Goal: Information Seeking & Learning: Check status

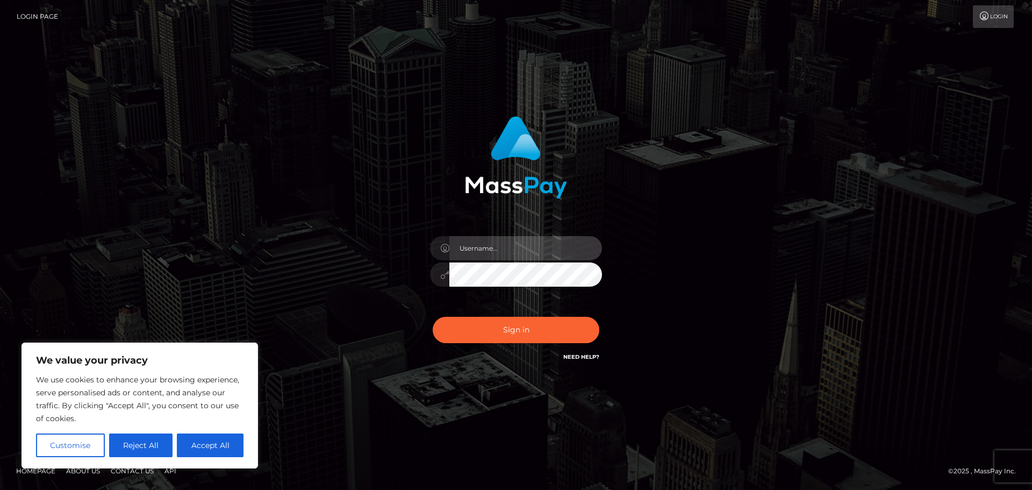
click at [488, 254] on input "text" at bounding box center [525, 248] width 153 height 24
type input "hello.feetfinder"
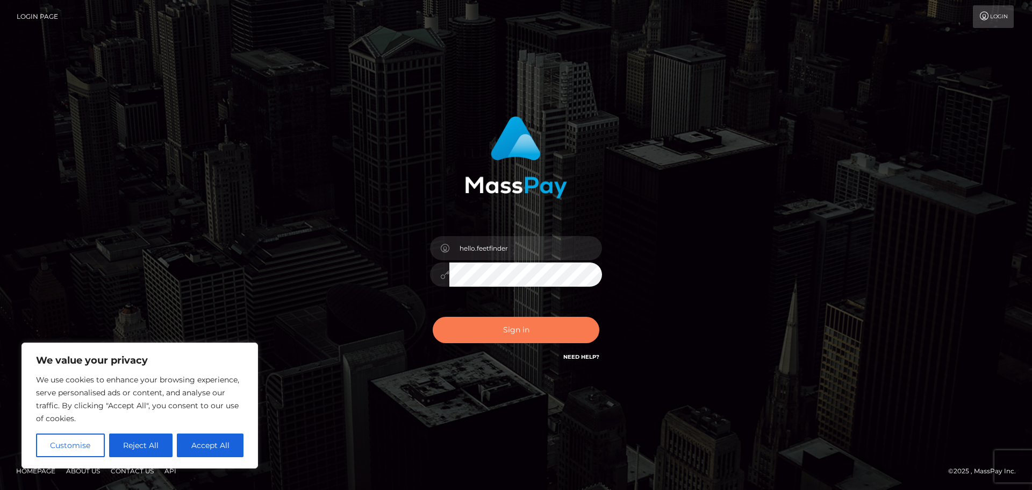
click at [499, 335] on button "Sign in" at bounding box center [516, 330] width 167 height 26
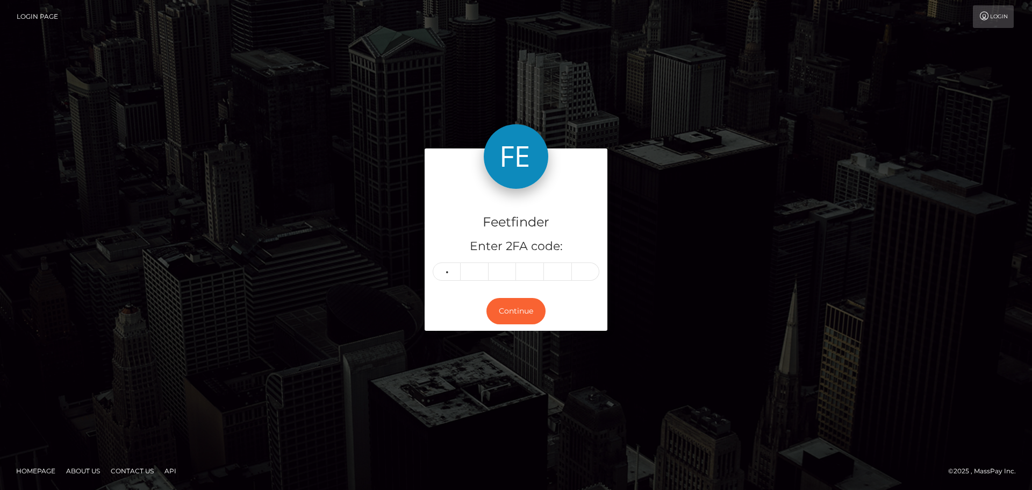
type input "0"
type input "8"
type input "7"
type input "9"
type input "6"
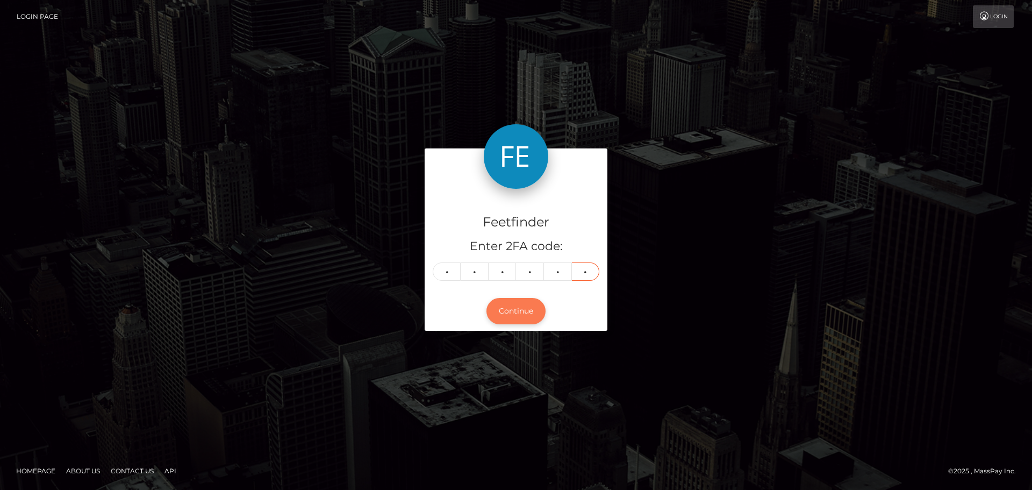
type input "0"
click at [526, 310] on button "Continue" at bounding box center [515, 311] width 59 height 26
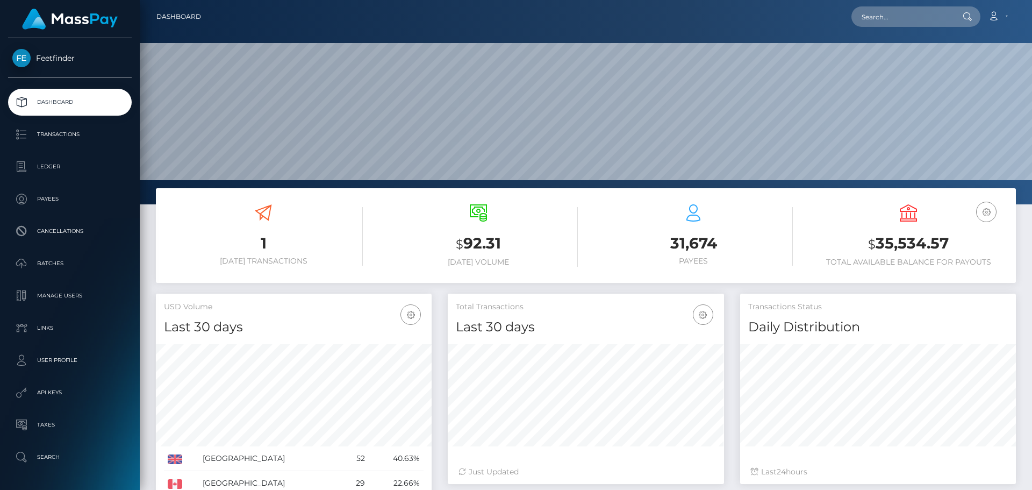
scroll to position [191, 276]
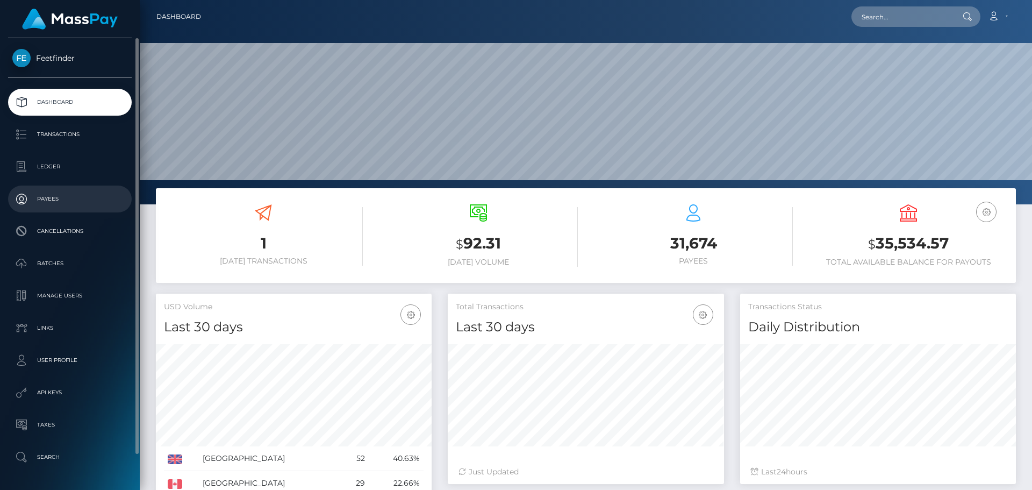
click at [97, 210] on link "Payees" at bounding box center [70, 198] width 124 height 27
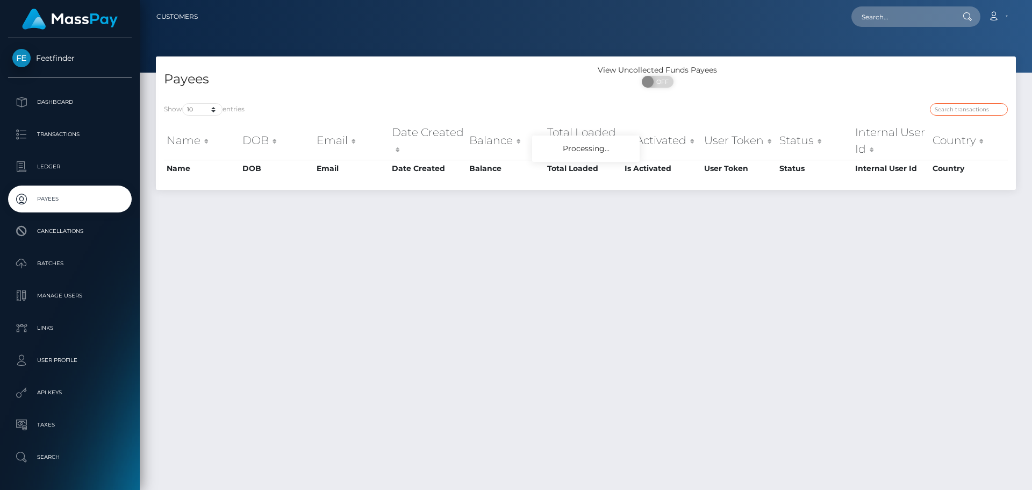
click at [954, 109] on input "search" at bounding box center [969, 109] width 78 height 12
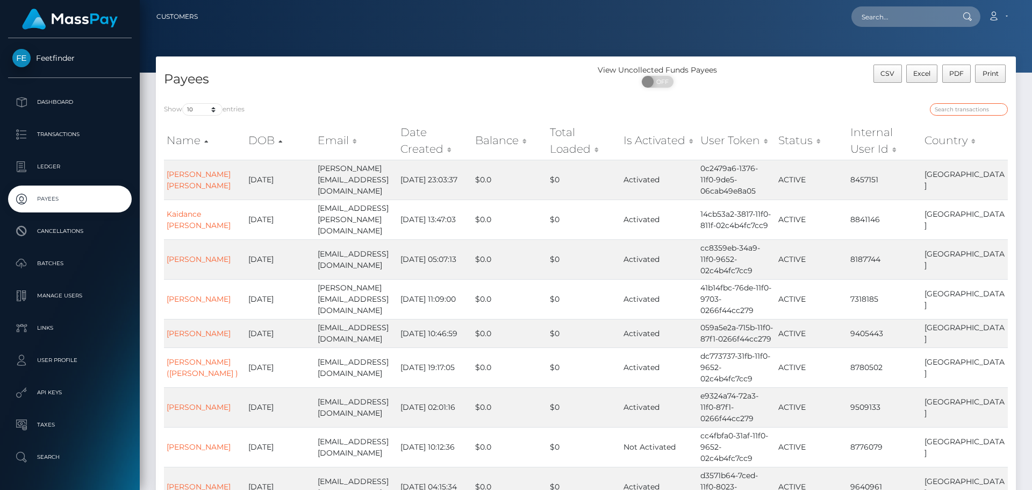
paste input "b80e2bec-9581-11f0-bd85-0694aced620b"
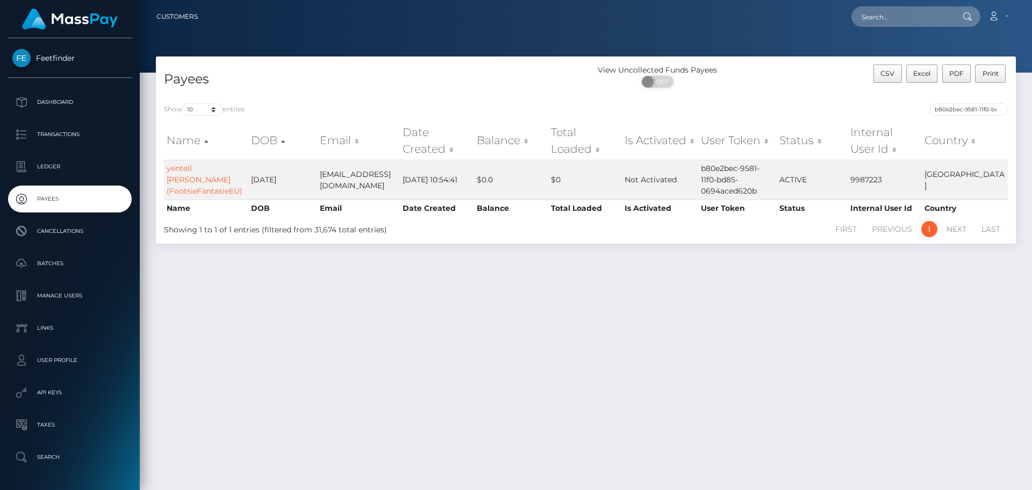
click at [477, 376] on div "Payees View Uncollected Funds Payees ON OFF CSV Excel PDF Print Show 10 25 50 1…" at bounding box center [586, 268] width 892 height 424
click at [963, 107] on input "b80e2bec-9581-11f0-bd85-0694aced620b" at bounding box center [969, 109] width 78 height 12
paste input "52cc0e83-8234-11f0-8023-0266f44cc279"
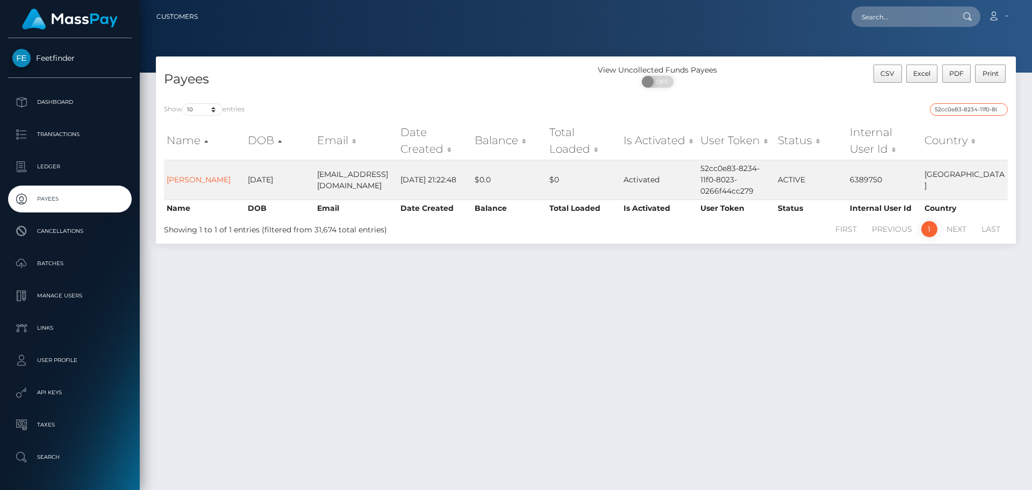
click at [944, 111] on input "52cc0e83-8234-11f0-8023-0266f44cc279" at bounding box center [969, 109] width 78 height 12
paste input "04a330ea-8b6d-11f0-bd85-0694aced620b"
click at [958, 110] on input "04a330ea-8b6d-11f0-bd85-0694aced620b" at bounding box center [969, 109] width 78 height 12
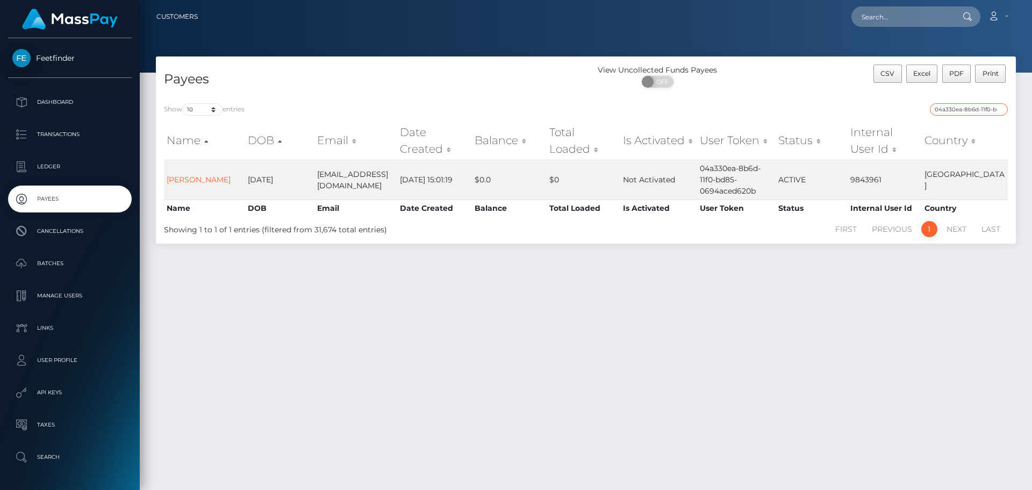
click at [958, 110] on input "04a330ea-8b6d-11f0-bd85-0694aced620b" at bounding box center [969, 109] width 78 height 12
paste input "8a44d958-96da"
type input "8a44d958-96da-11f0-bd85-0694aced620b"
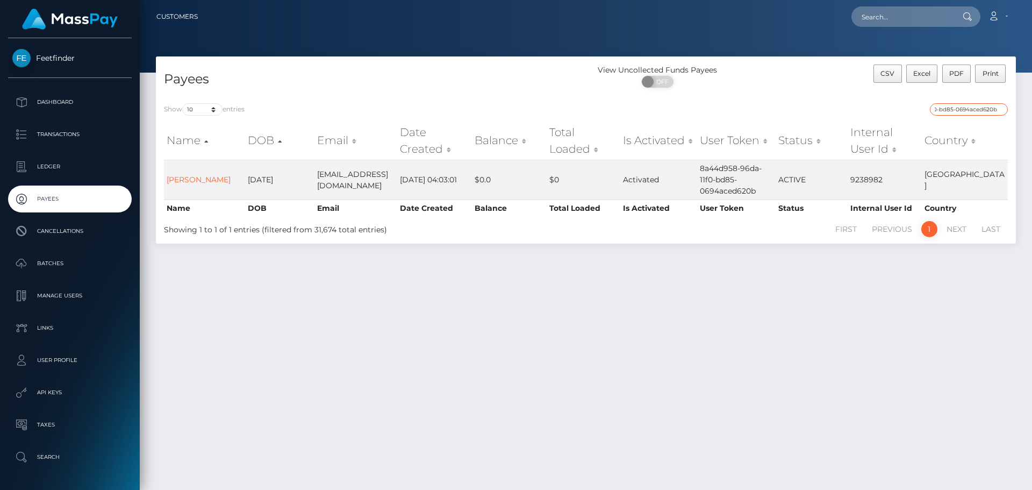
scroll to position [0, 0]
click at [971, 109] on input "8a44d958-96da-11f0-bd85-0694aced620b" at bounding box center [969, 109] width 78 height 12
paste input "8a44d958-96da-11f0-bd85-0694aced620b"
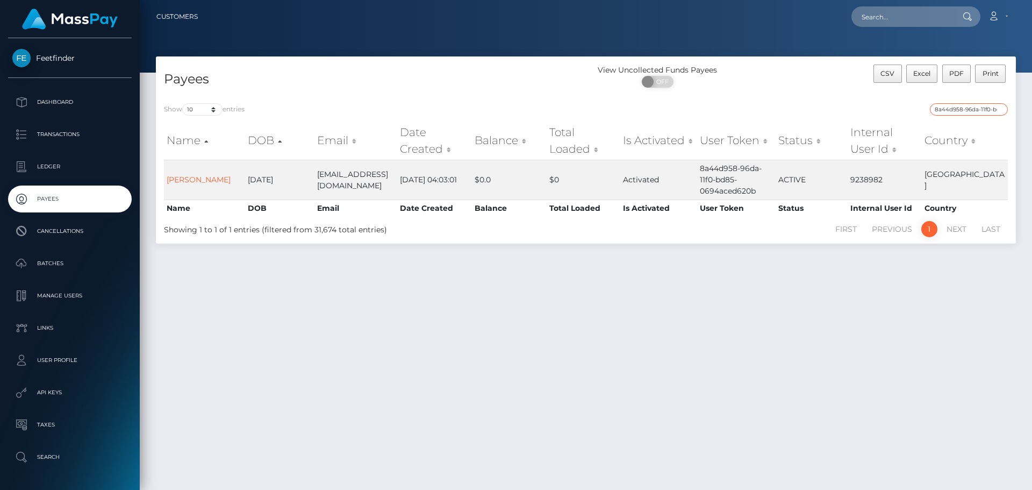
click at [969, 108] on input "8a44d958-96da-11f0-bd85-0694aced620b" at bounding box center [969, 109] width 78 height 12
paste input "135363b3-9721"
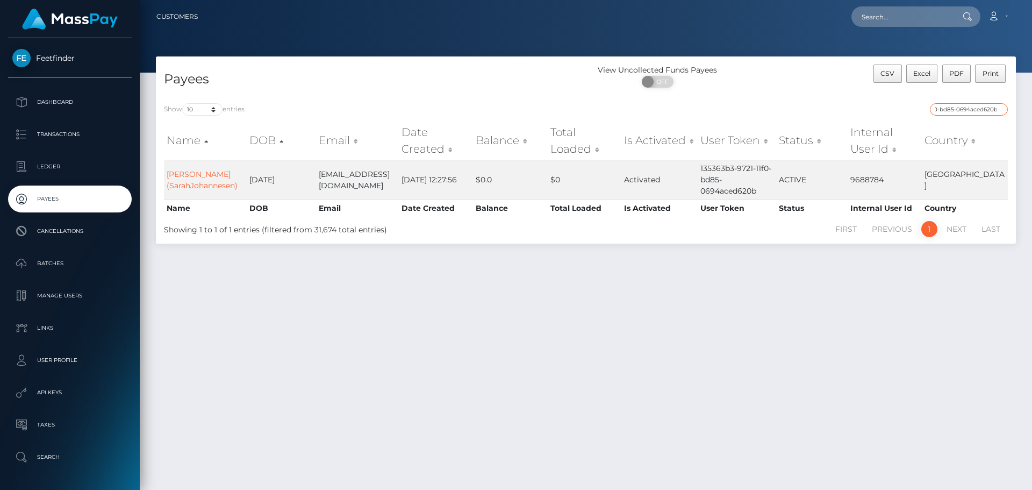
type input "135363b3-9721-11f0-bd85-0694aced620b"
click at [976, 110] on input "135363b3-9721-11f0-bd85-0694aced620b" at bounding box center [969, 109] width 78 height 12
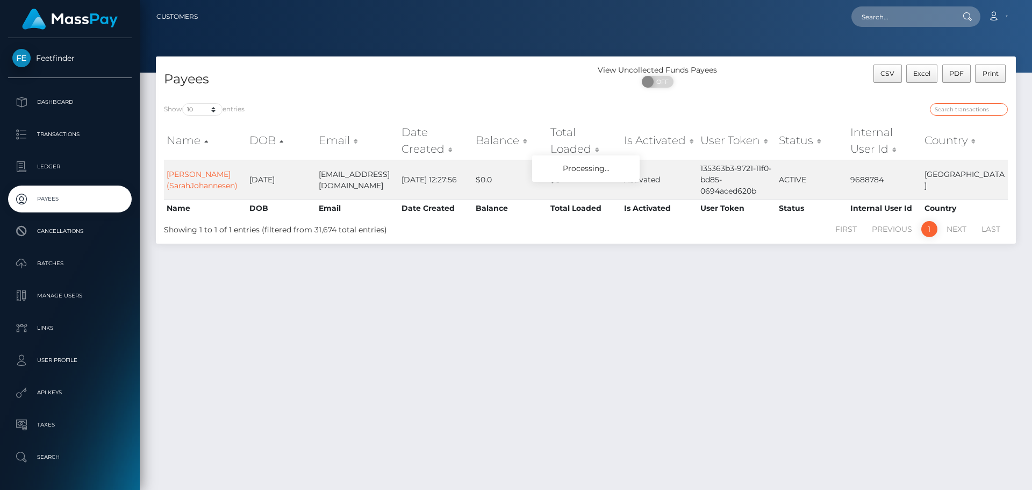
paste input "135363b3-9721-11f0-bd85-0694aced620b"
type input "135363b3-9721-11f0-bd85-0694aced620b"
click at [962, 108] on input "135363b3-9721-11f0-bd85-0694aced620b" at bounding box center [969, 109] width 78 height 12
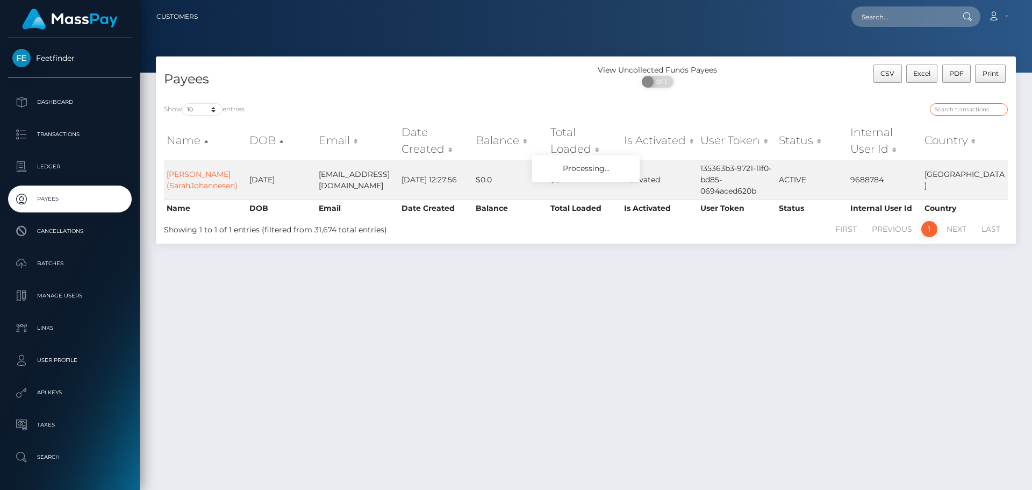
paste input "6d32260a-8729-11f0-8023-0266f44cc279"
type input "6d32260a-8729-11f0-8023-0266f44cc279"
click at [949, 113] on input "6d32260a-8729-11f0-8023-0266f44cc279" at bounding box center [969, 109] width 78 height 12
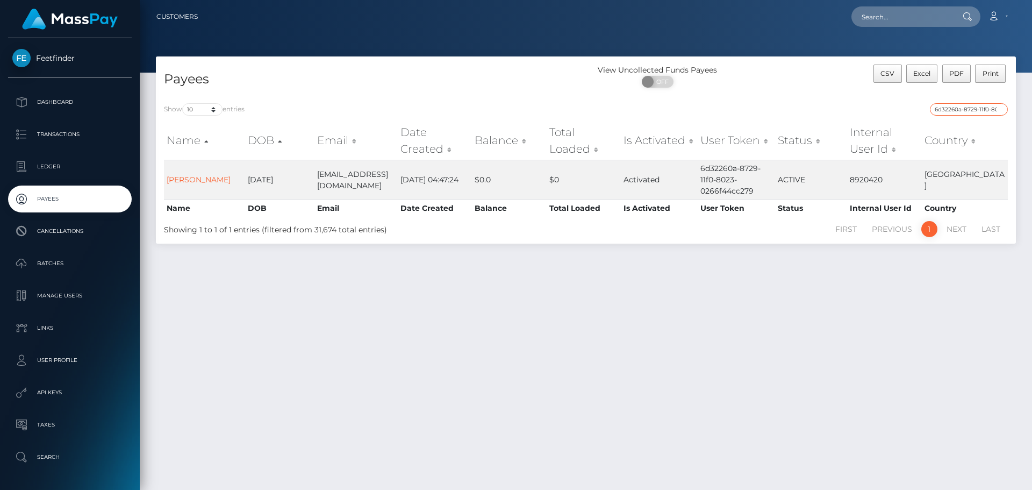
click at [949, 113] on input "6d32260a-8729-11f0-8023-0266f44cc279" at bounding box center [969, 109] width 78 height 12
paste input "e701d78e-5c2c-11f0-b1fb-02a8c2768cb9"
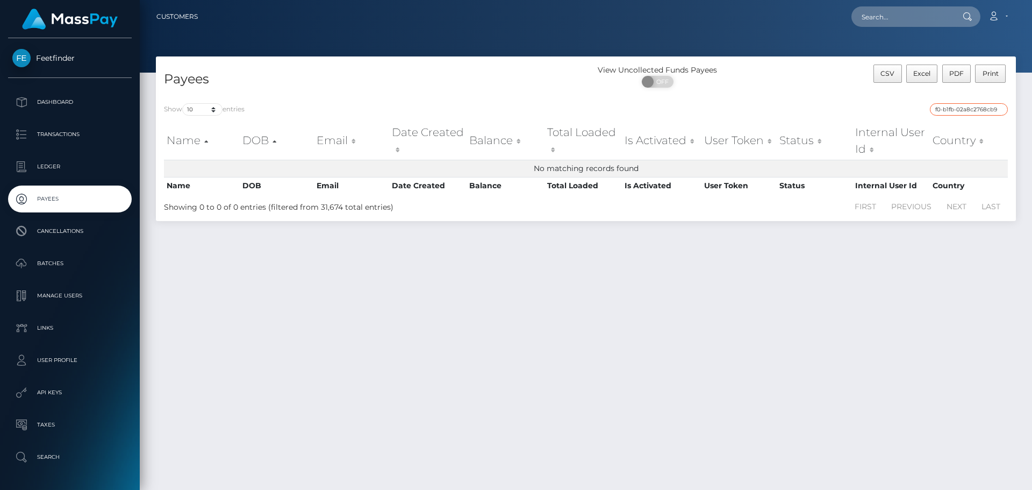
type input "e701d78e-5c2c-11f0-b1fb-02a8c2768cb9"
click at [952, 109] on input "e701d78e-5c2c-11f0-b1fb-02a8c2768cb9" at bounding box center [969, 109] width 78 height 12
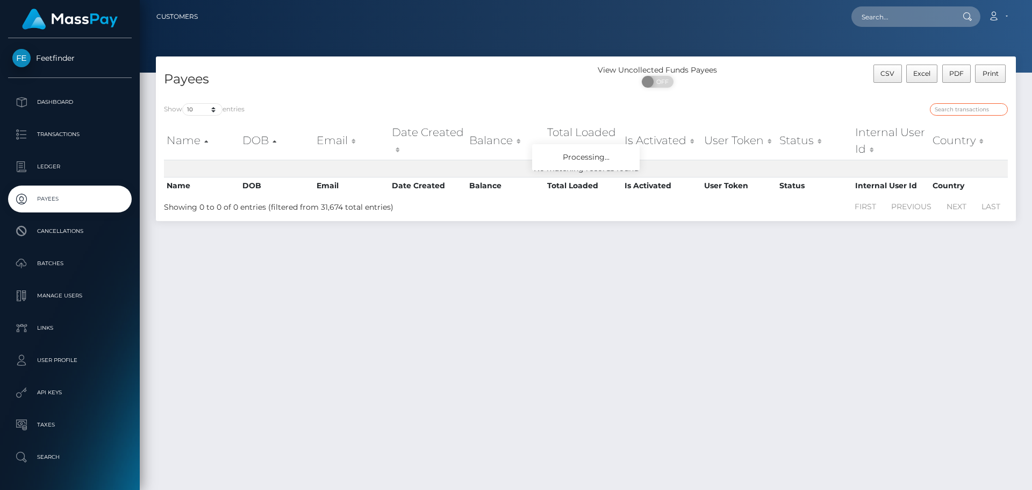
paste input "e701d78e-5c2c-11f0-b1fb-02a8c2768cb9"
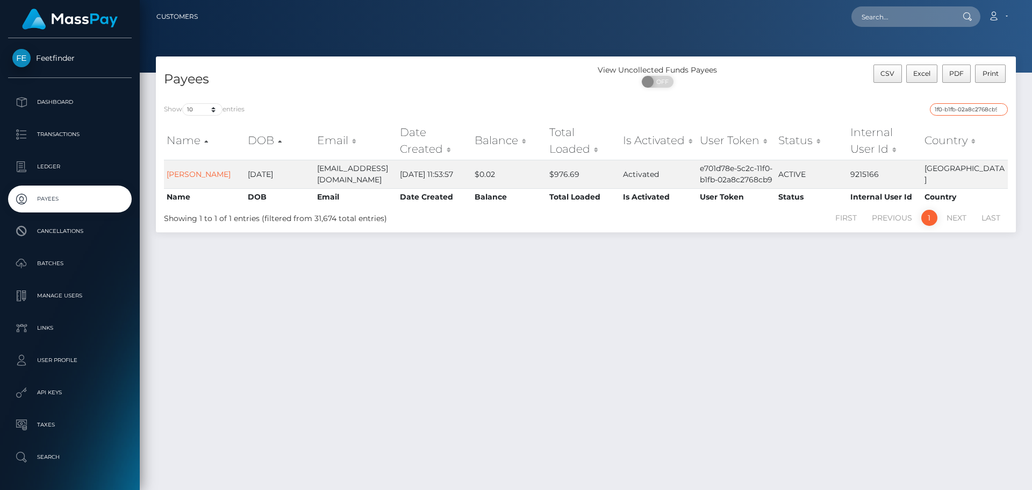
type input "e701d78e-5c2c-11f0-b1fb-02a8c2768cb9"
click at [964, 110] on input "e701d78e-5c2c-11f0-b1fb-02a8c2768cb9" at bounding box center [969, 109] width 78 height 12
click at [965, 110] on input "e701d78e-5c2c-11f0-b1fb-02a8c2768cb9" at bounding box center [969, 109] width 78 height 12
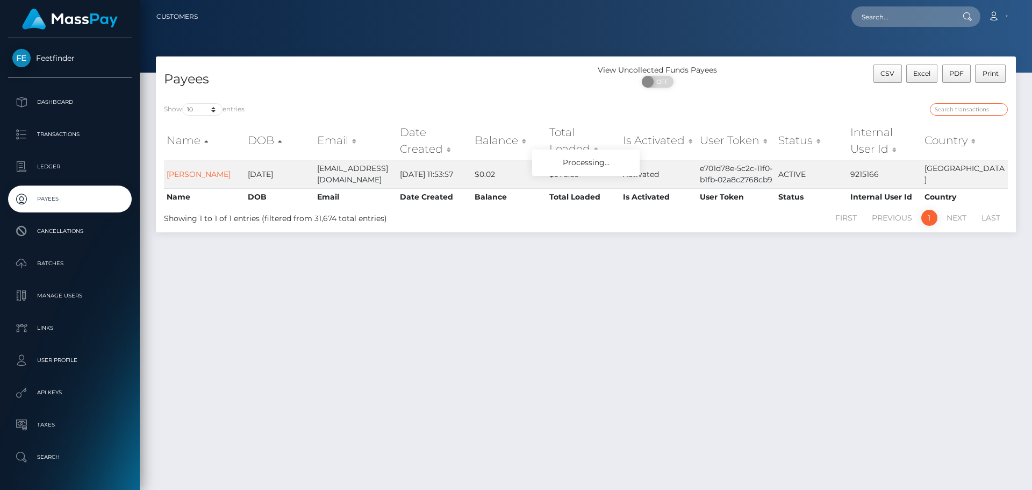
paste input "5d7733d1-6939-11f0-87f1-0266f44cc279"
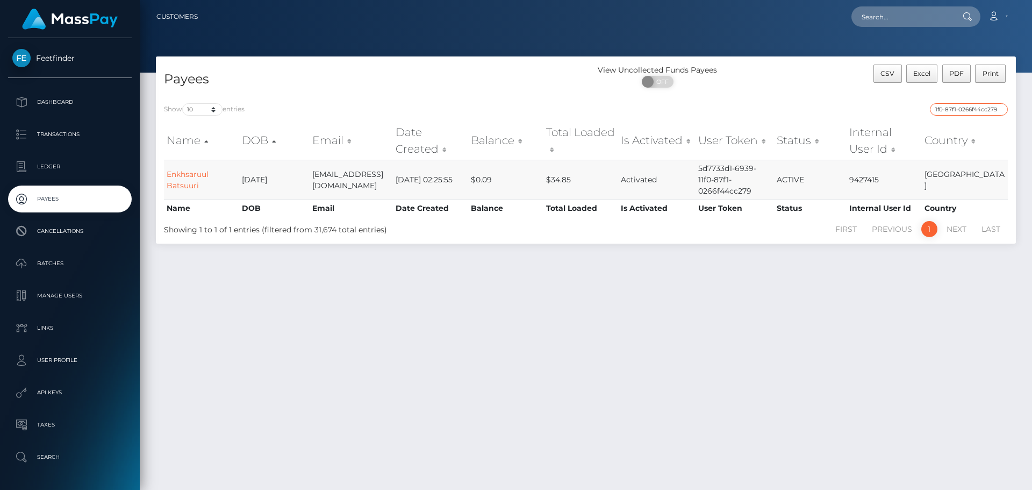
type input "5d7733d1-6939-11f0-87f1-0266f44cc279"
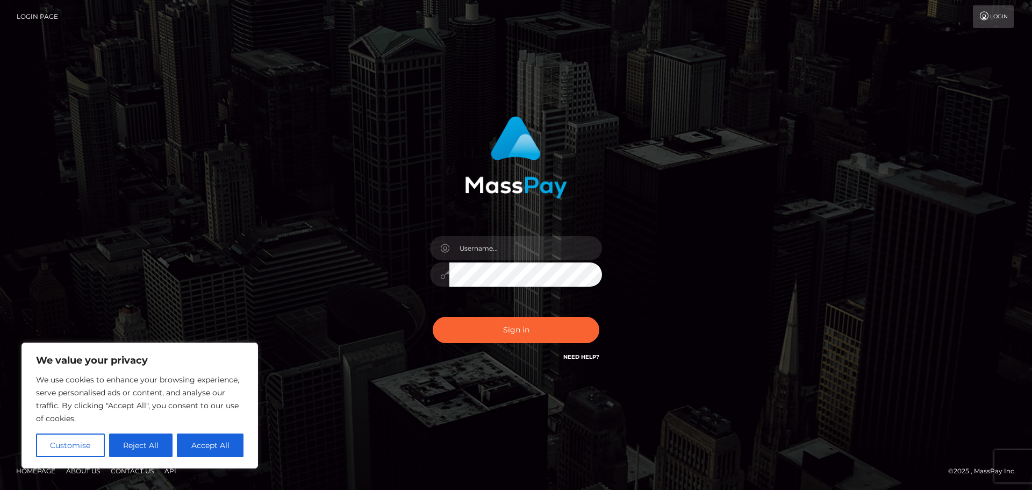
click at [706, 355] on div "Sign in" at bounding box center [516, 245] width 613 height 274
